Goal: Information Seeking & Learning: Learn about a topic

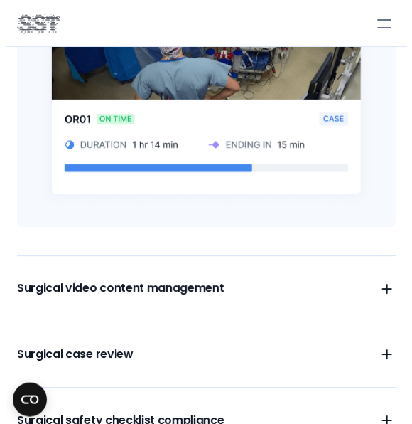
scroll to position [1225, 0]
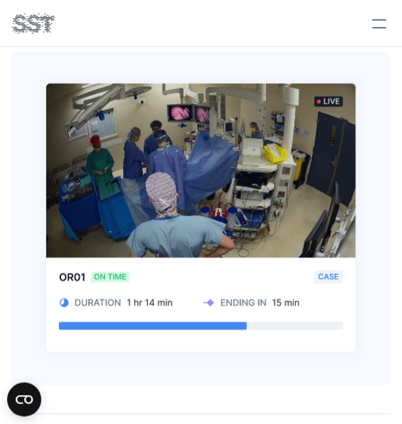
click at [366, 27] on div at bounding box center [378, 23] width 31 height 31
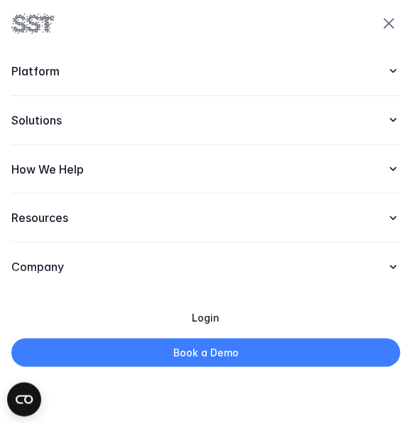
click at [238, 172] on p "How We Help" at bounding box center [191, 169] width 361 height 15
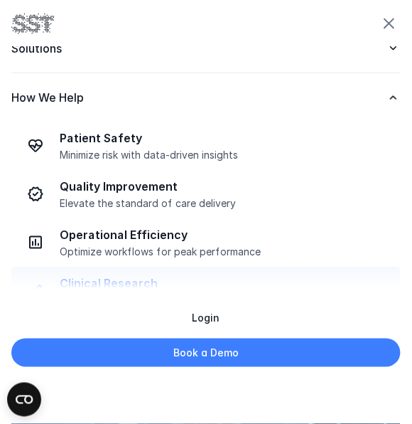
scroll to position [0, 0]
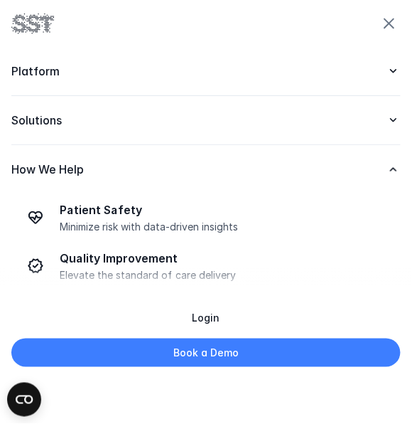
click at [387, 116] on icon at bounding box center [394, 120] width 14 height 14
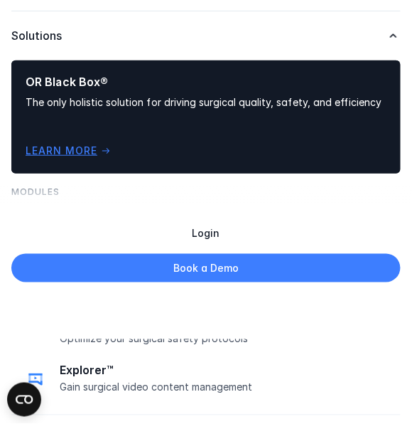
scroll to position [1, 0]
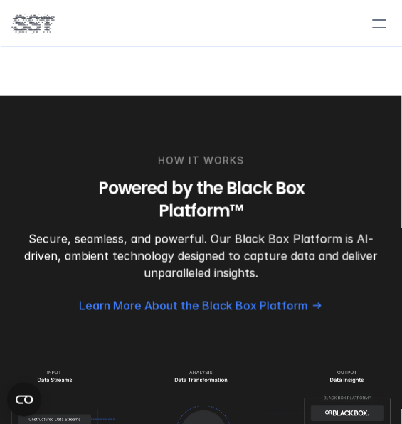
scroll to position [1935, 0]
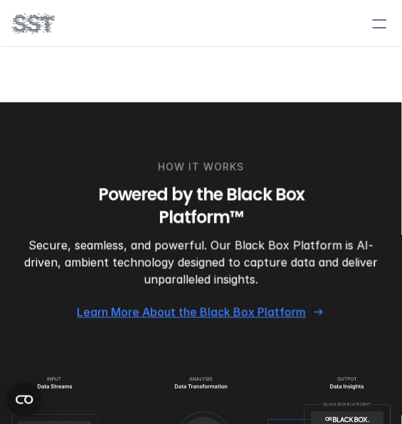
click at [144, 304] on p "Learn More About the Black Box Platform" at bounding box center [191, 311] width 229 height 15
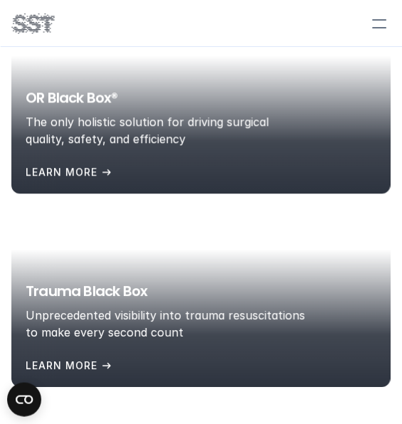
scroll to position [2272, 0]
click at [159, 114] on p "The only holistic solution for driving surgical quality, safety, and efficiency" at bounding box center [168, 129] width 284 height 34
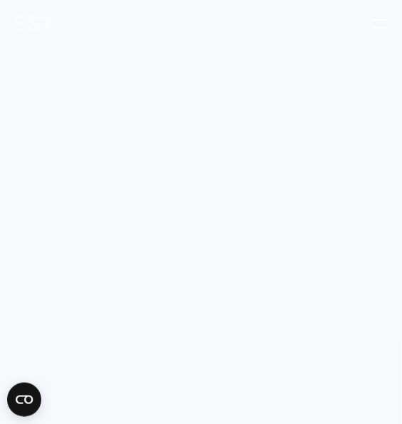
scroll to position [2272, 0]
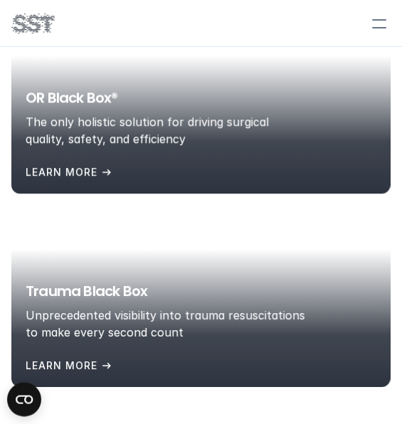
scroll to position [1935, 0]
